Goal: Information Seeking & Learning: Learn about a topic

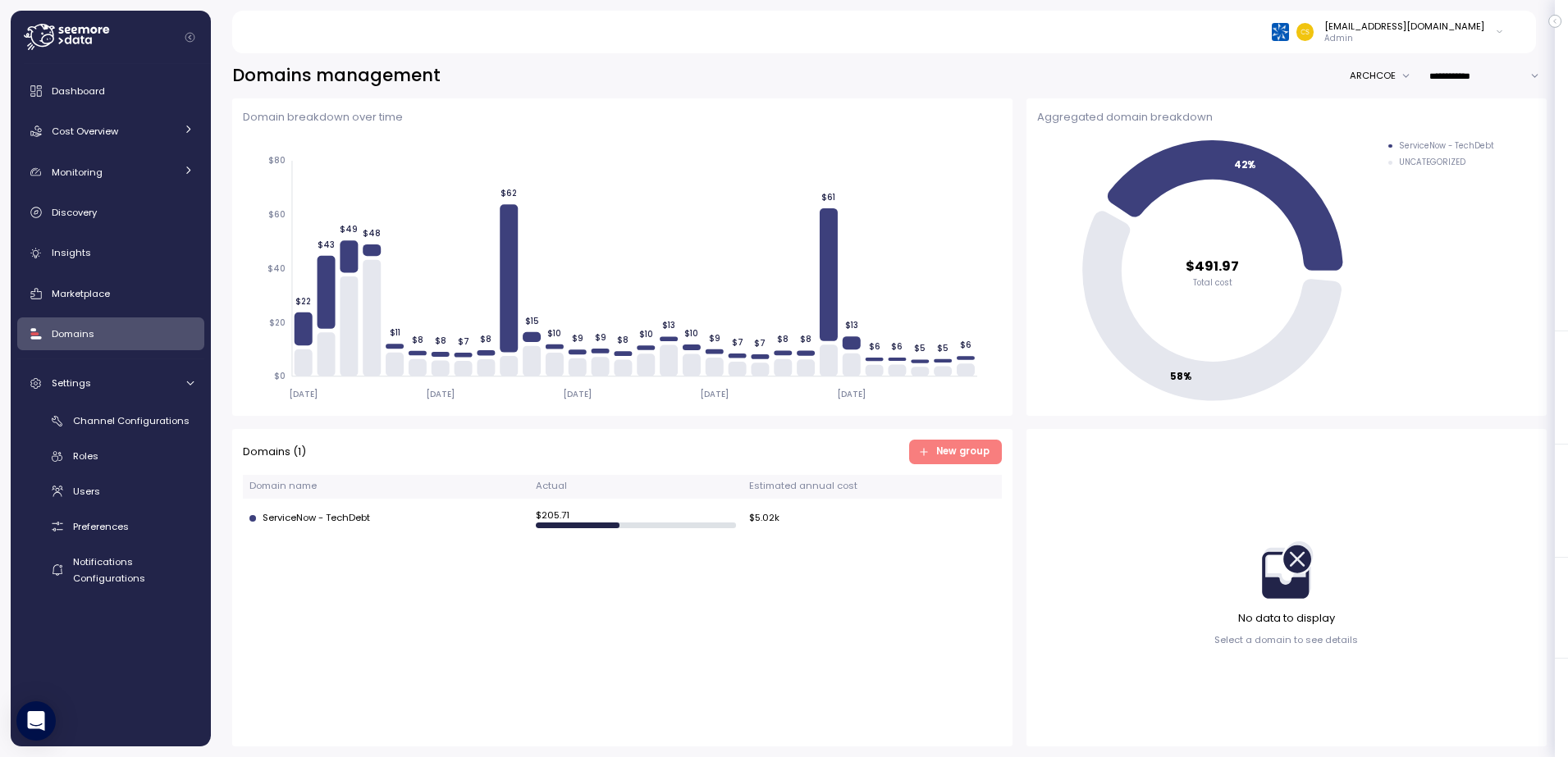
click at [1383, 78] on button "ARCHCOE" at bounding box center [1384, 76] width 69 height 24
click at [588, 32] on div "[EMAIL_ADDRESS][DOMAIN_NAME] Admin" at bounding box center [883, 32] width 1265 height 43
click at [1382, 73] on button "ARCHCOE" at bounding box center [1384, 76] width 69 height 24
click at [187, 122] on link "Cost Overview" at bounding box center [110, 131] width 187 height 33
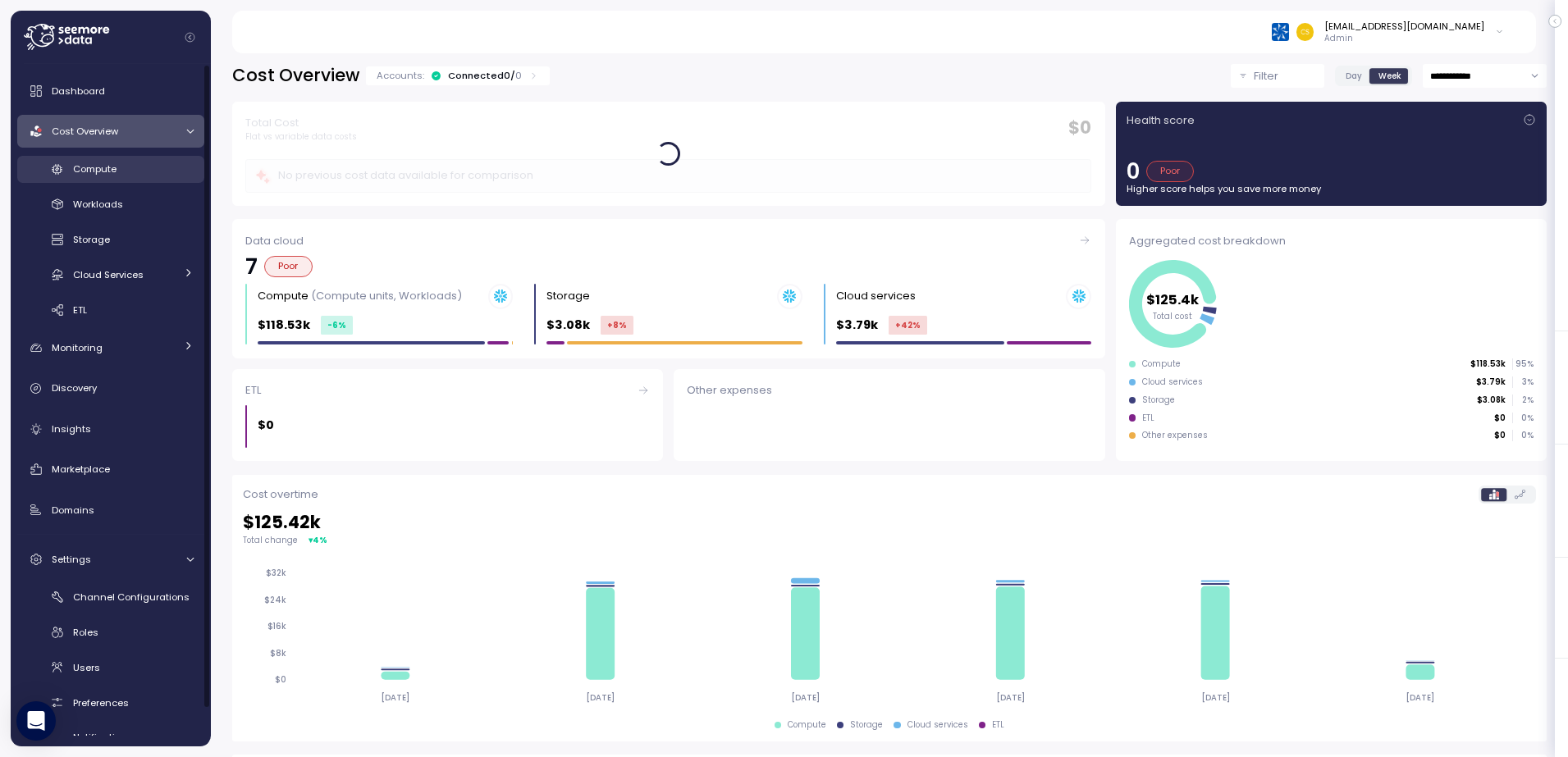
click at [89, 164] on span "Compute" at bounding box center [94, 169] width 43 height 13
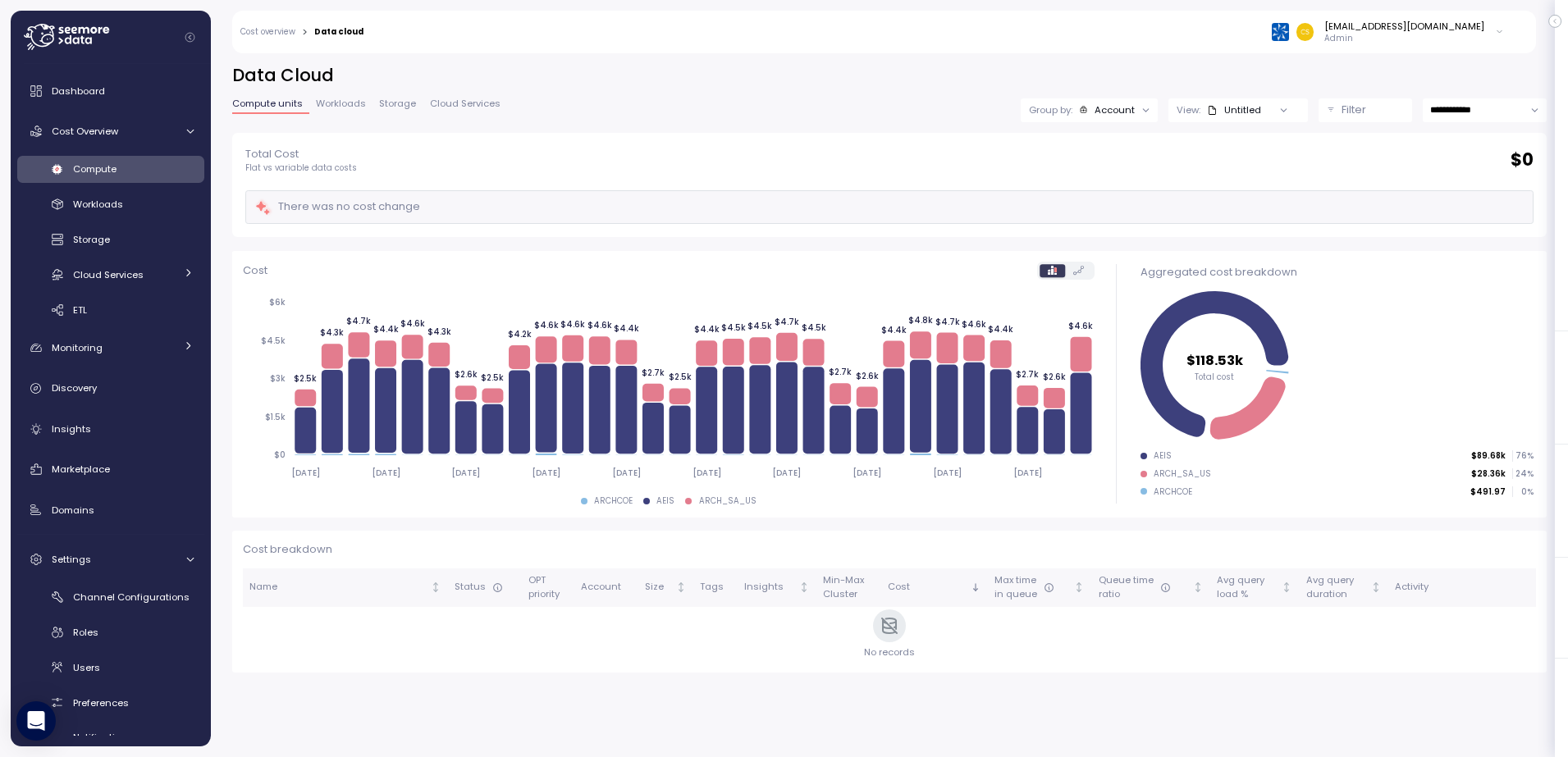
click at [1263, 109] on div at bounding box center [1284, 110] width 47 height 23
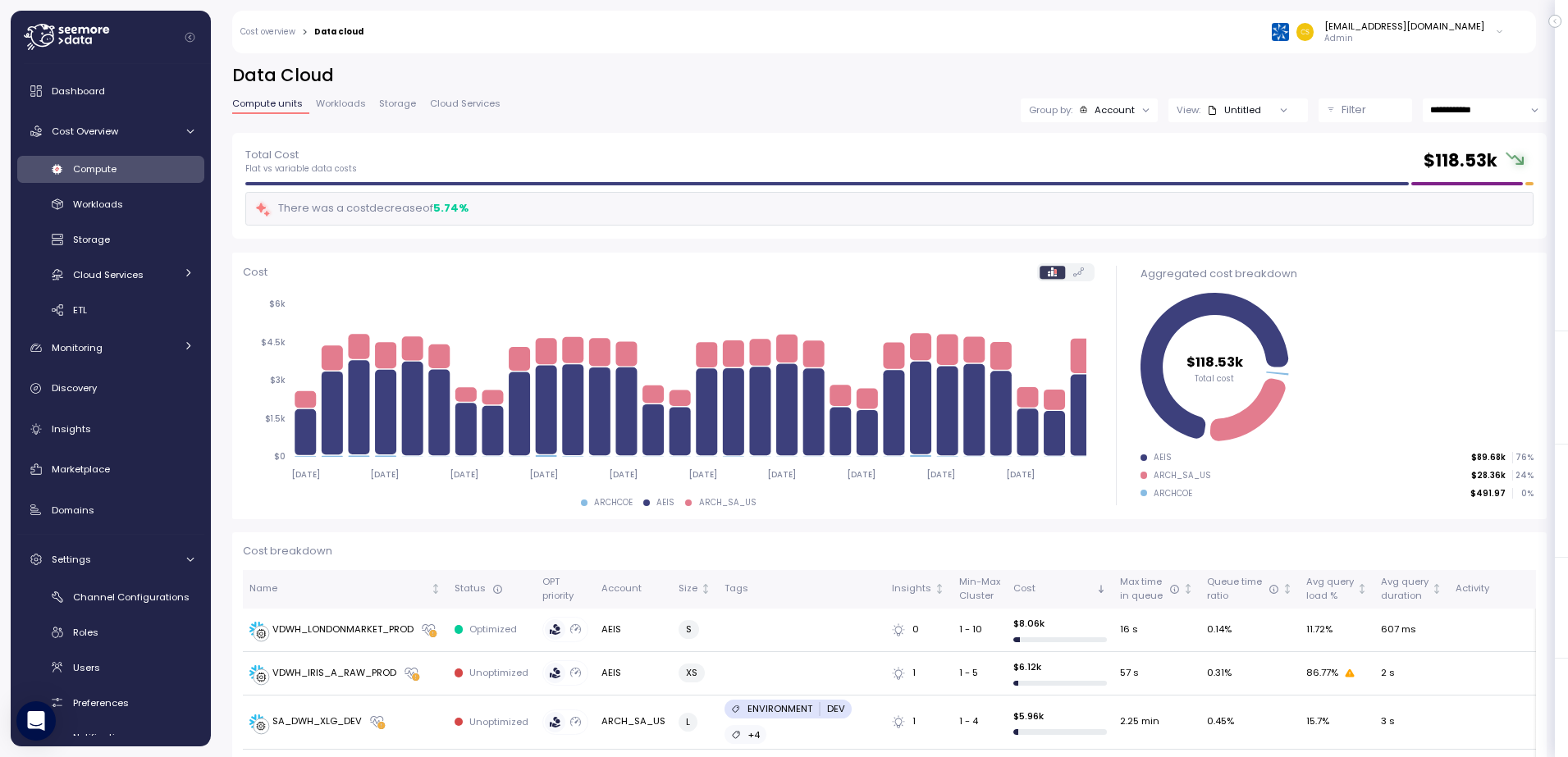
click at [1135, 109] on div at bounding box center [1147, 110] width 23 height 23
click at [1141, 109] on icon at bounding box center [1146, 110] width 11 height 11
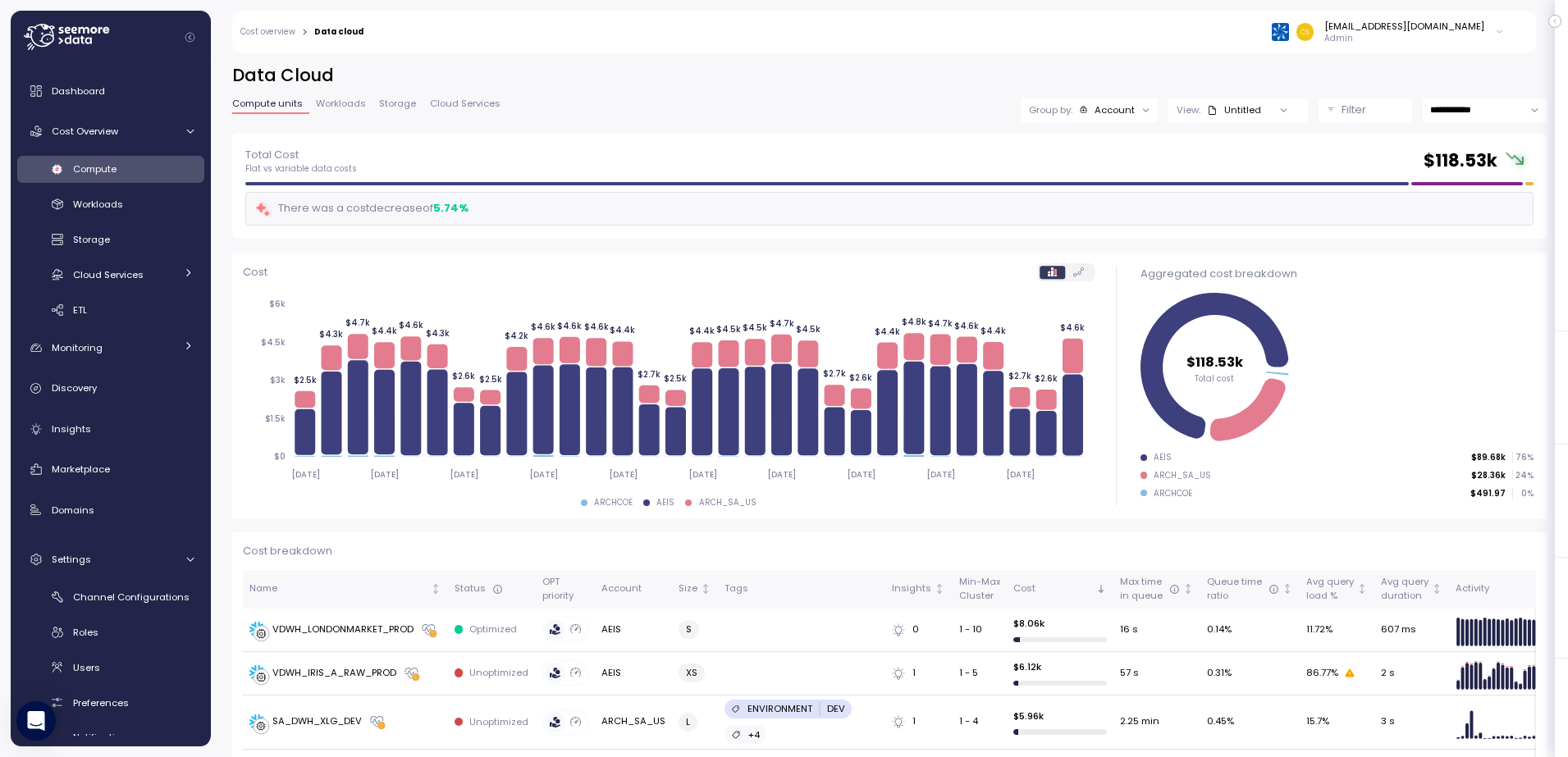
click at [1141, 109] on icon at bounding box center [1146, 110] width 11 height 11
click at [866, 114] on div "**********" at bounding box center [889, 110] width 1314 height 24
click at [1279, 106] on icon at bounding box center [1284, 110] width 11 height 11
click at [1213, 107] on div "Untitled" at bounding box center [1234, 110] width 55 height 13
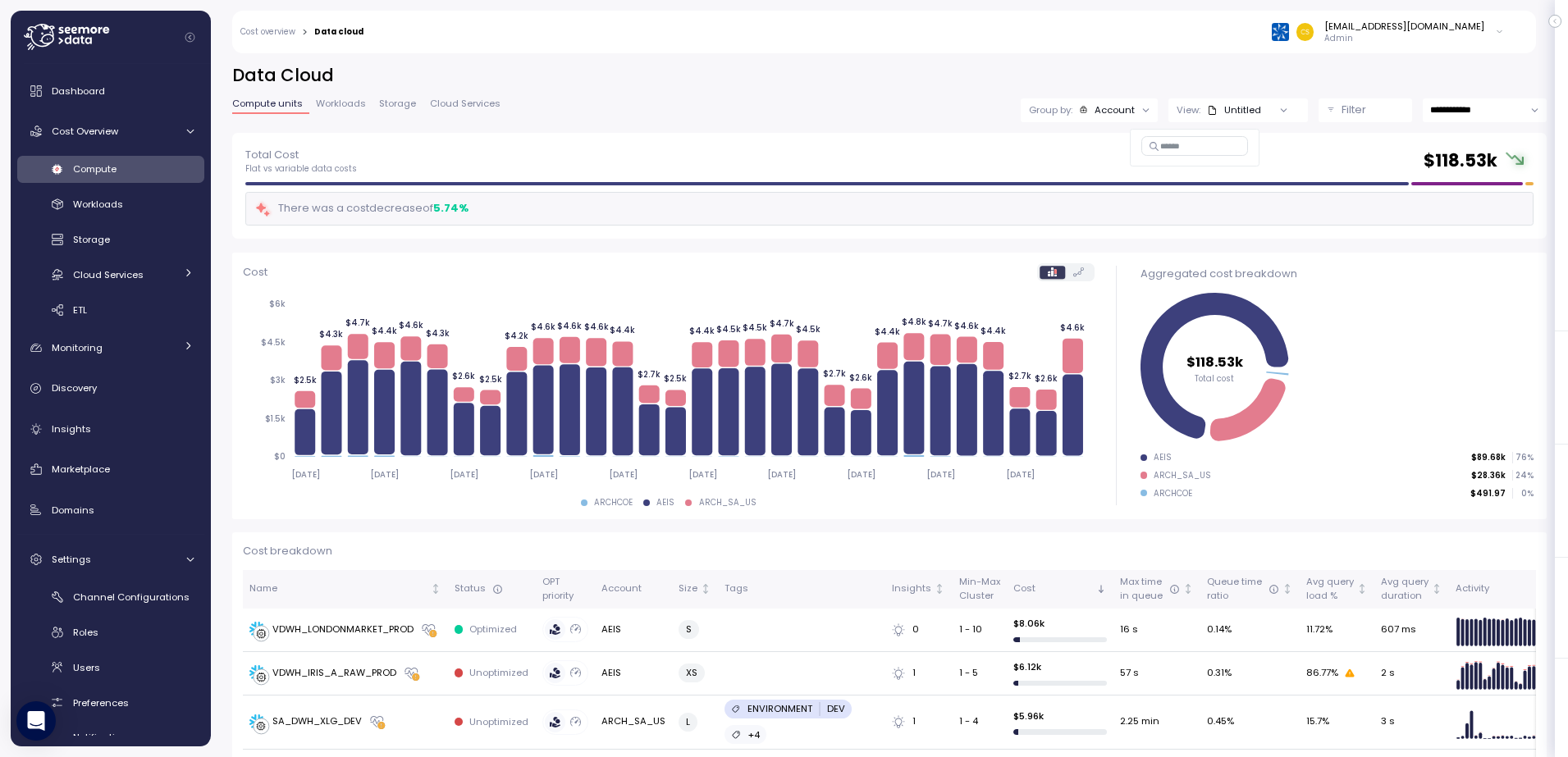
click at [1176, 111] on div "View: Untitled" at bounding box center [1219, 110] width 84 height 13
click at [1207, 111] on icon at bounding box center [1212, 110] width 11 height 11
click at [880, 145] on div "Total Cost Flat vs variable data costs $ 118.53k There was a cost decrease of 5…" at bounding box center [889, 186] width 1314 height 106
click at [578, 154] on div "Total Cost Flat vs variable data costs $ 118.53k" at bounding box center [889, 161] width 1288 height 30
click at [187, 560] on icon at bounding box center [190, 559] width 11 height 11
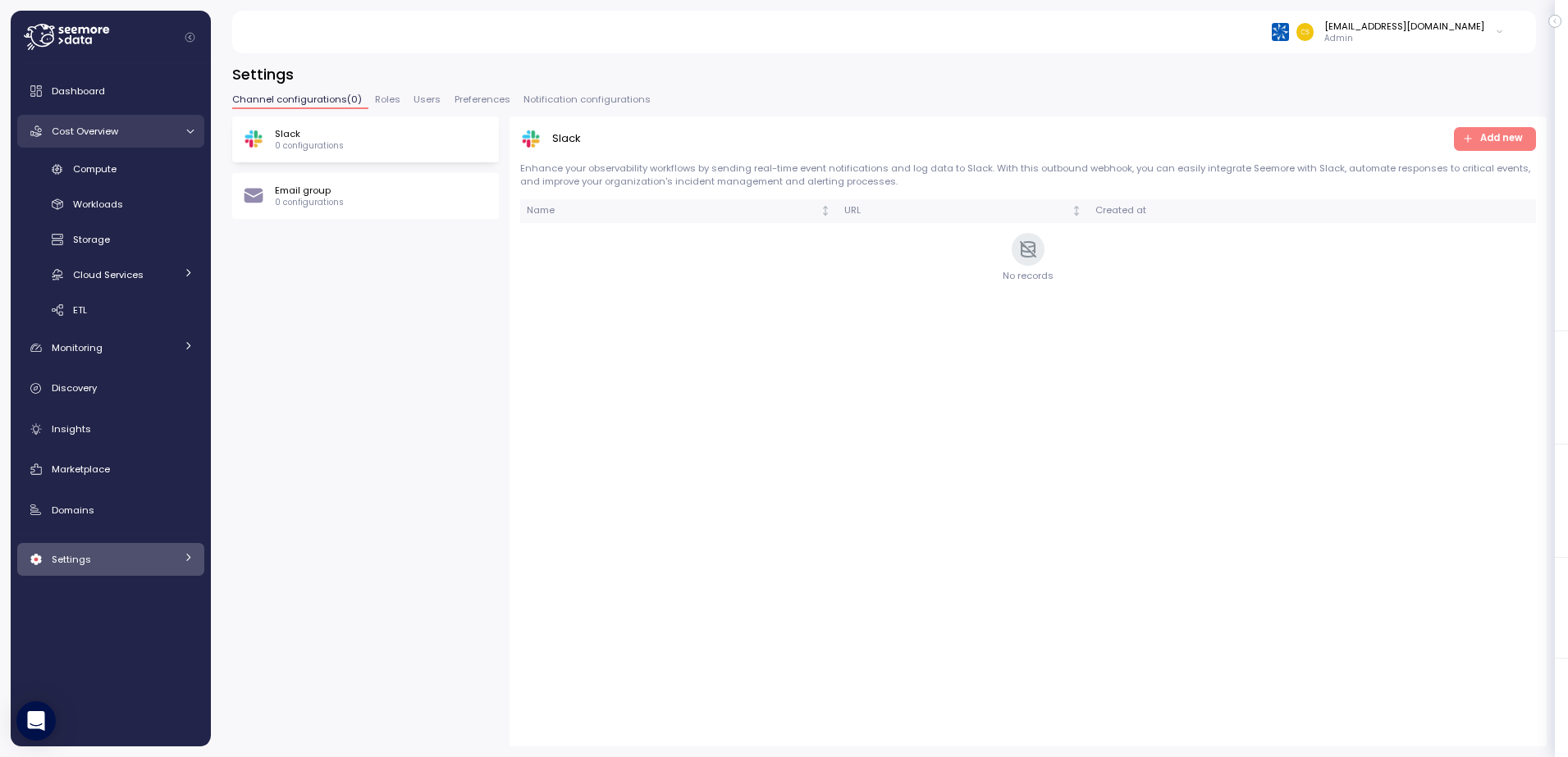
click at [79, 128] on span "Cost Overview" at bounding box center [84, 131] width 66 height 13
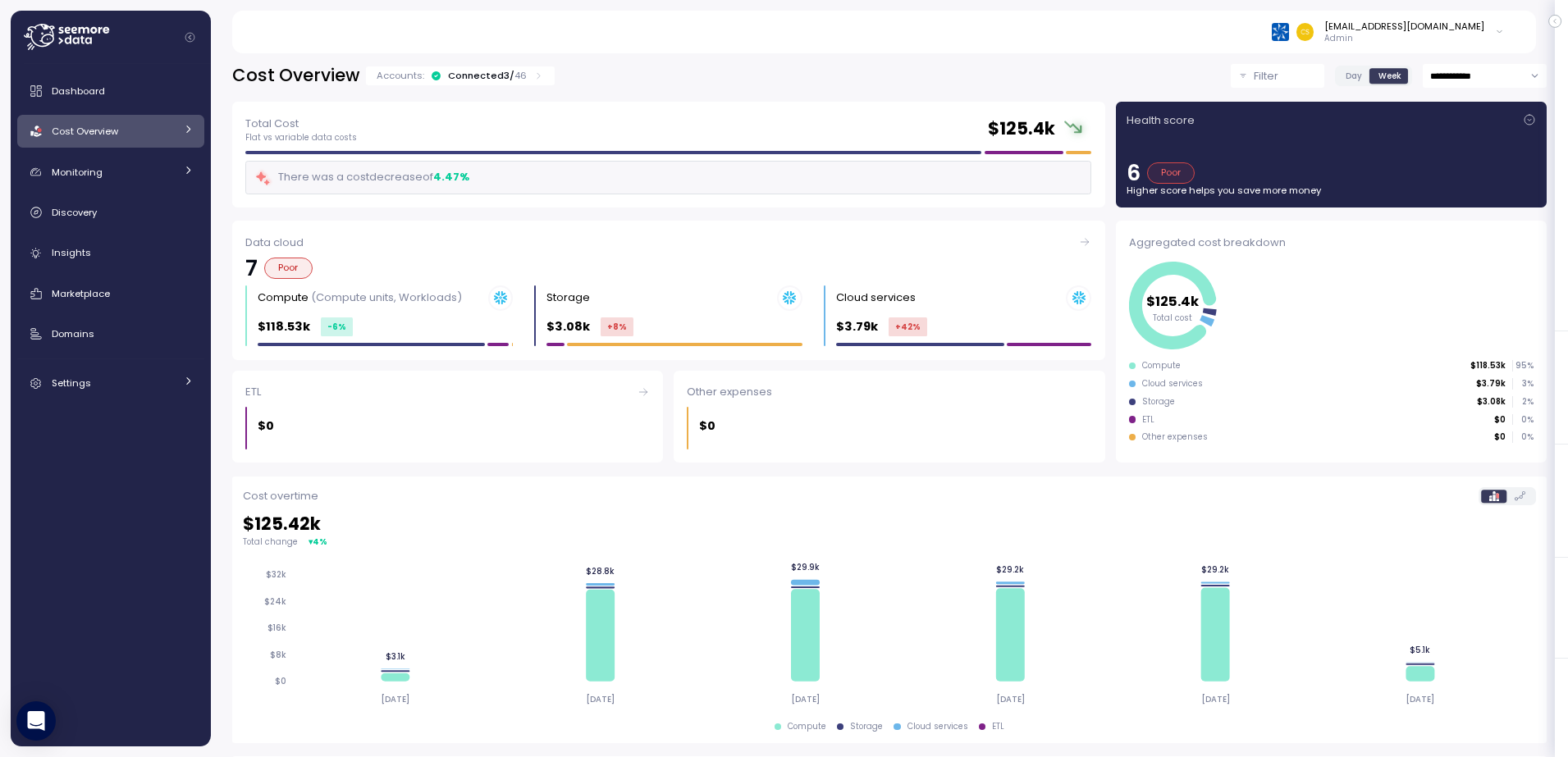
click at [78, 128] on span "Cost Overview" at bounding box center [84, 131] width 66 height 13
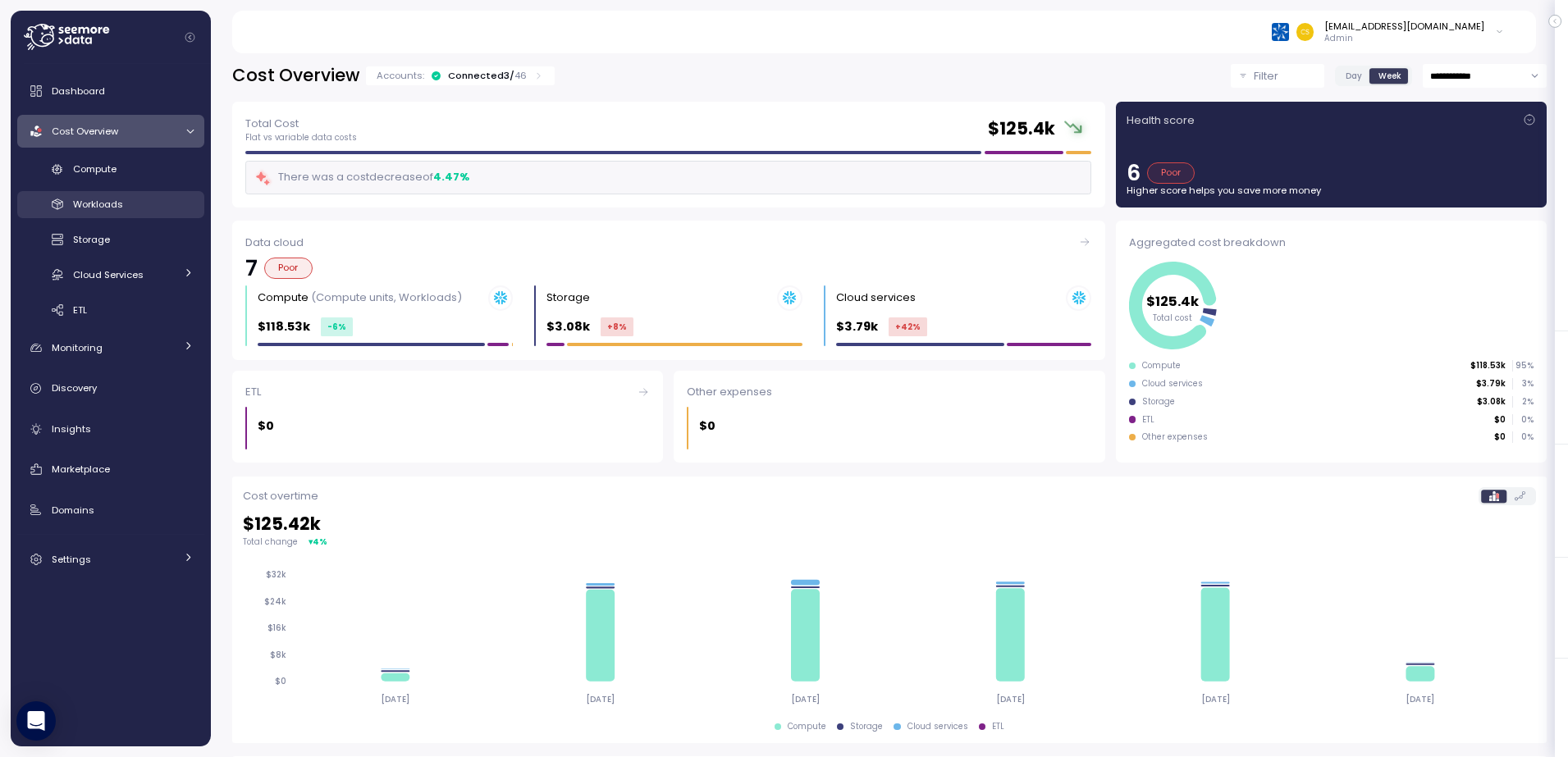
click at [86, 210] on span "Workloads" at bounding box center [98, 205] width 50 height 13
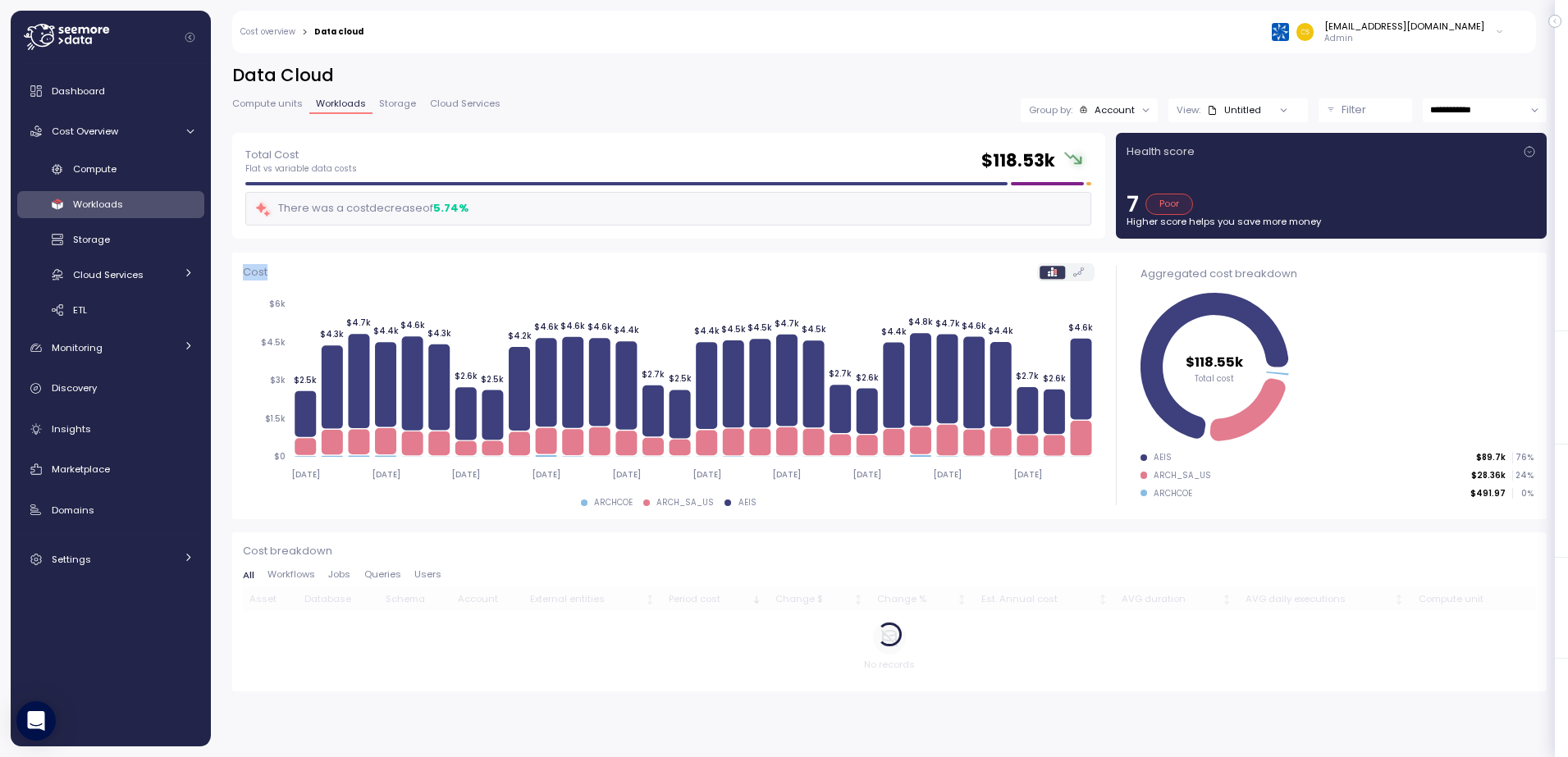
drag, startPoint x: 238, startPoint y: 270, endPoint x: 271, endPoint y: 271, distance: 33.0
click at [271, 271] on div "Cost [DATE] [DATE] [DATE] [DATE] [DATE] [DATE] [DATE] [DATE] [DATE] [DATE] $0 $…" at bounding box center [669, 386] width 873 height 267
drag, startPoint x: 271, startPoint y: 271, endPoint x: 293, endPoint y: 276, distance: 22.6
click at [293, 276] on div "Cost" at bounding box center [669, 273] width 852 height 19
